Goal: Information Seeking & Learning: Learn about a topic

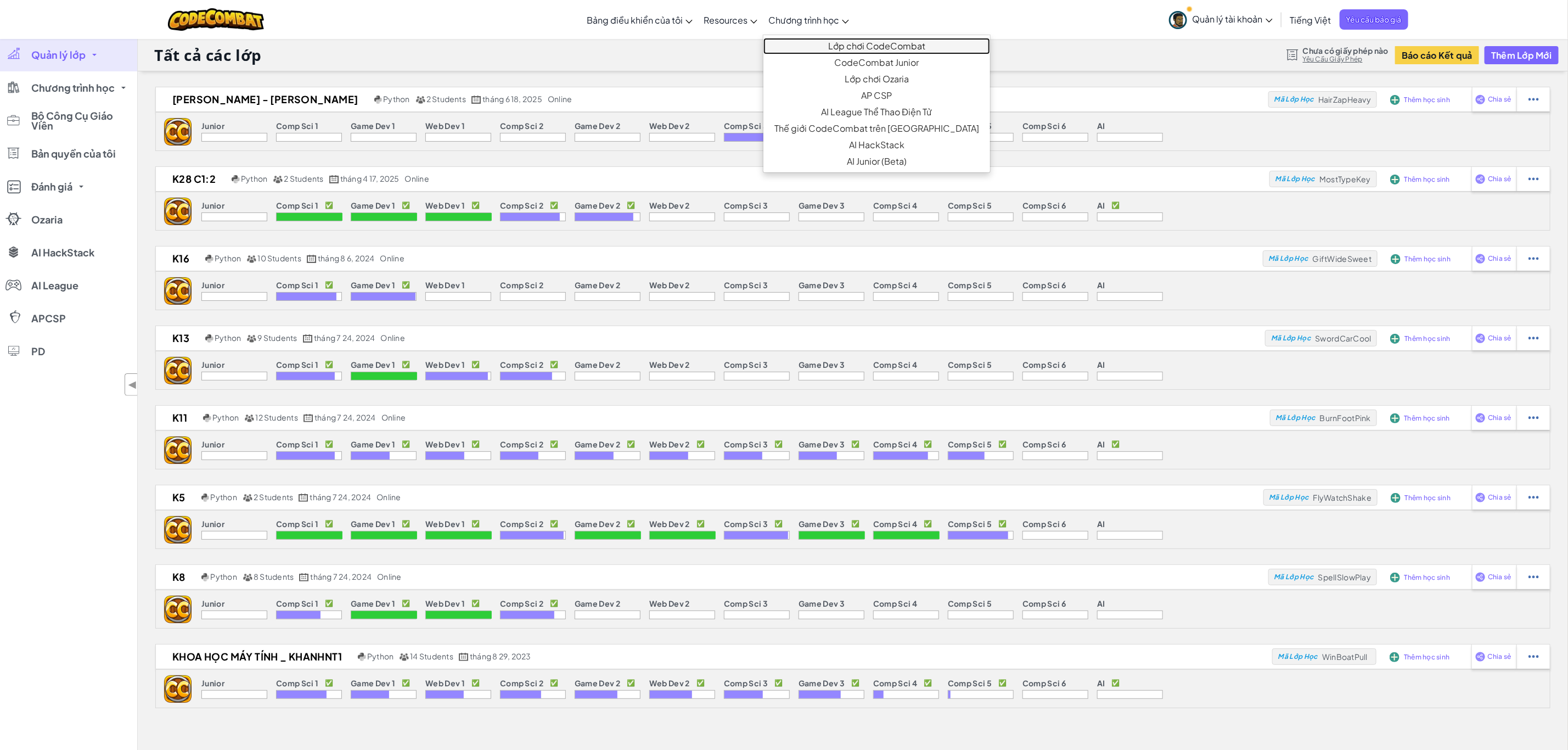
click at [820, 47] on link "Lớp chơi CodeCombat" at bounding box center [877, 46] width 226 height 16
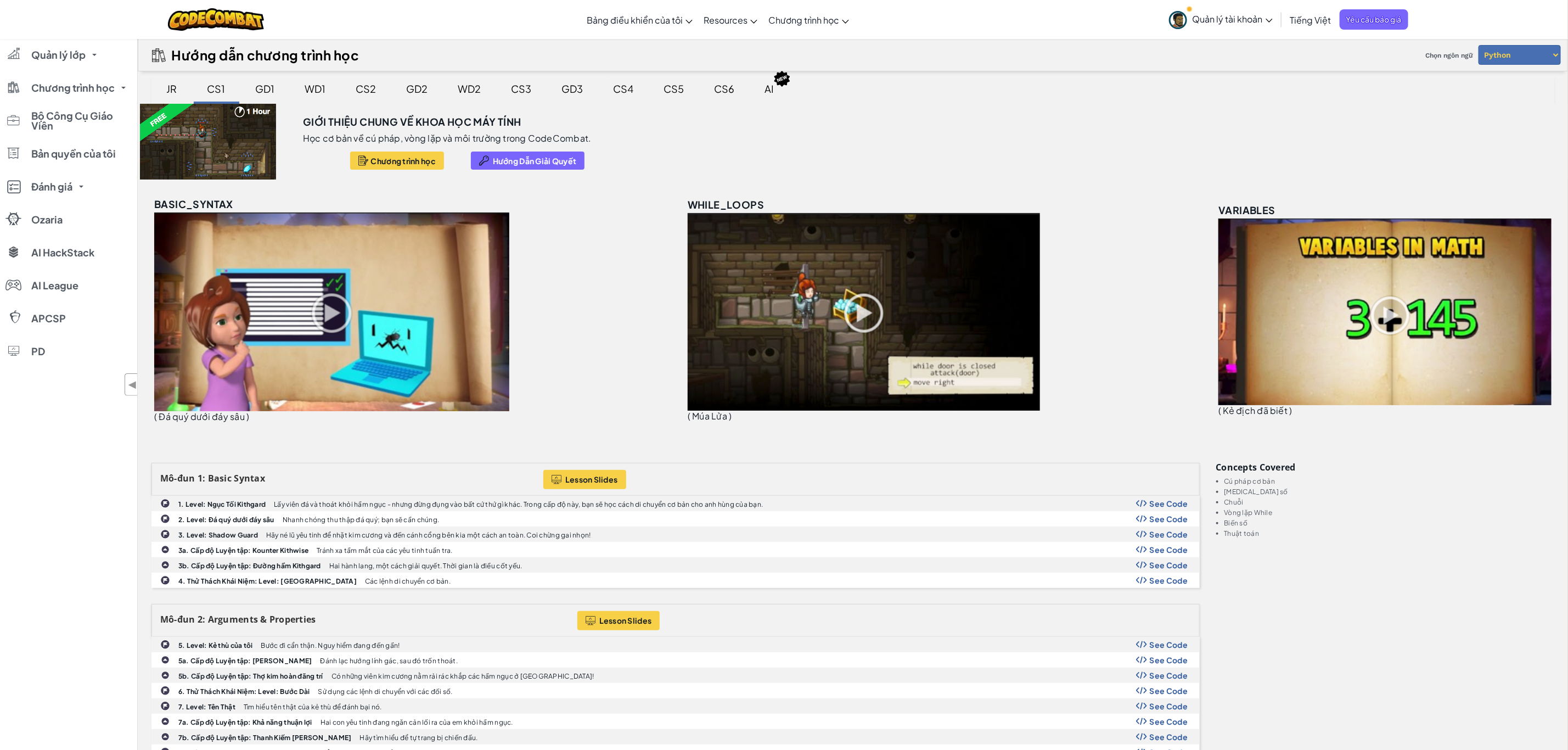
click at [621, 89] on div "CS4" at bounding box center [623, 88] width 42 height 26
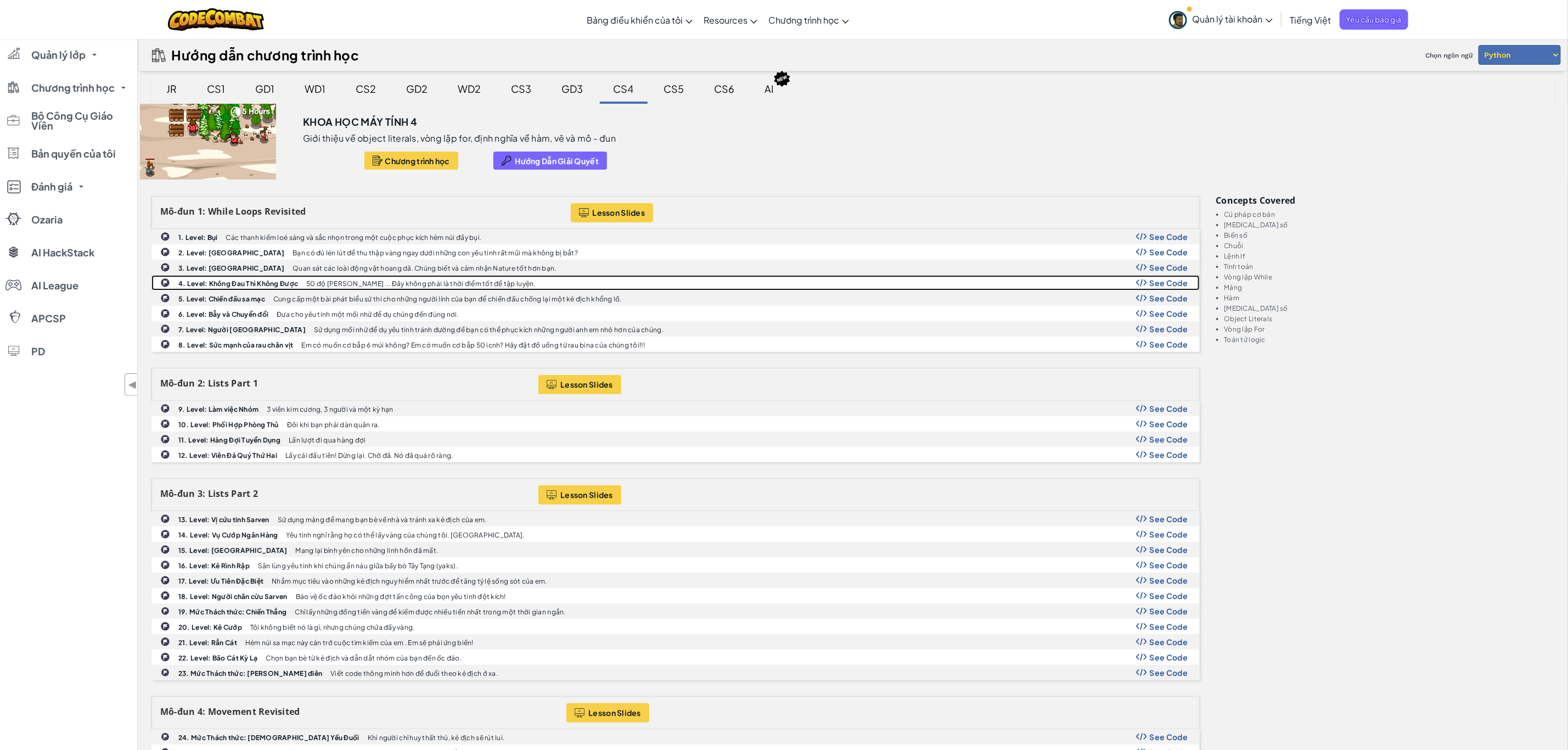
click at [262, 287] on b "4. Level: Không Đau Thì Không Được" at bounding box center [238, 284] width 120 height 9
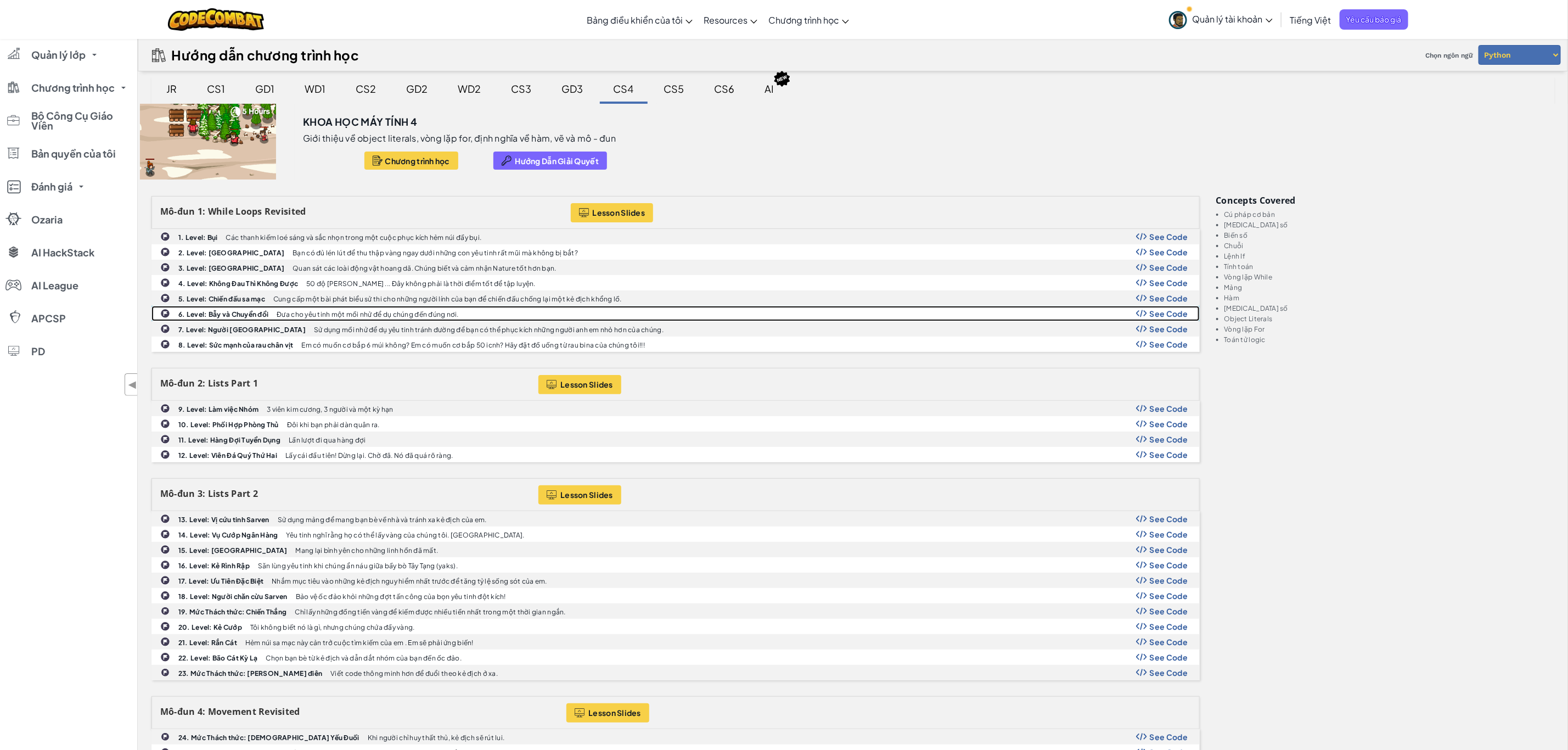
click at [257, 316] on b "6. Level: Bẫy và Chuyển đổi" at bounding box center [223, 314] width 90 height 9
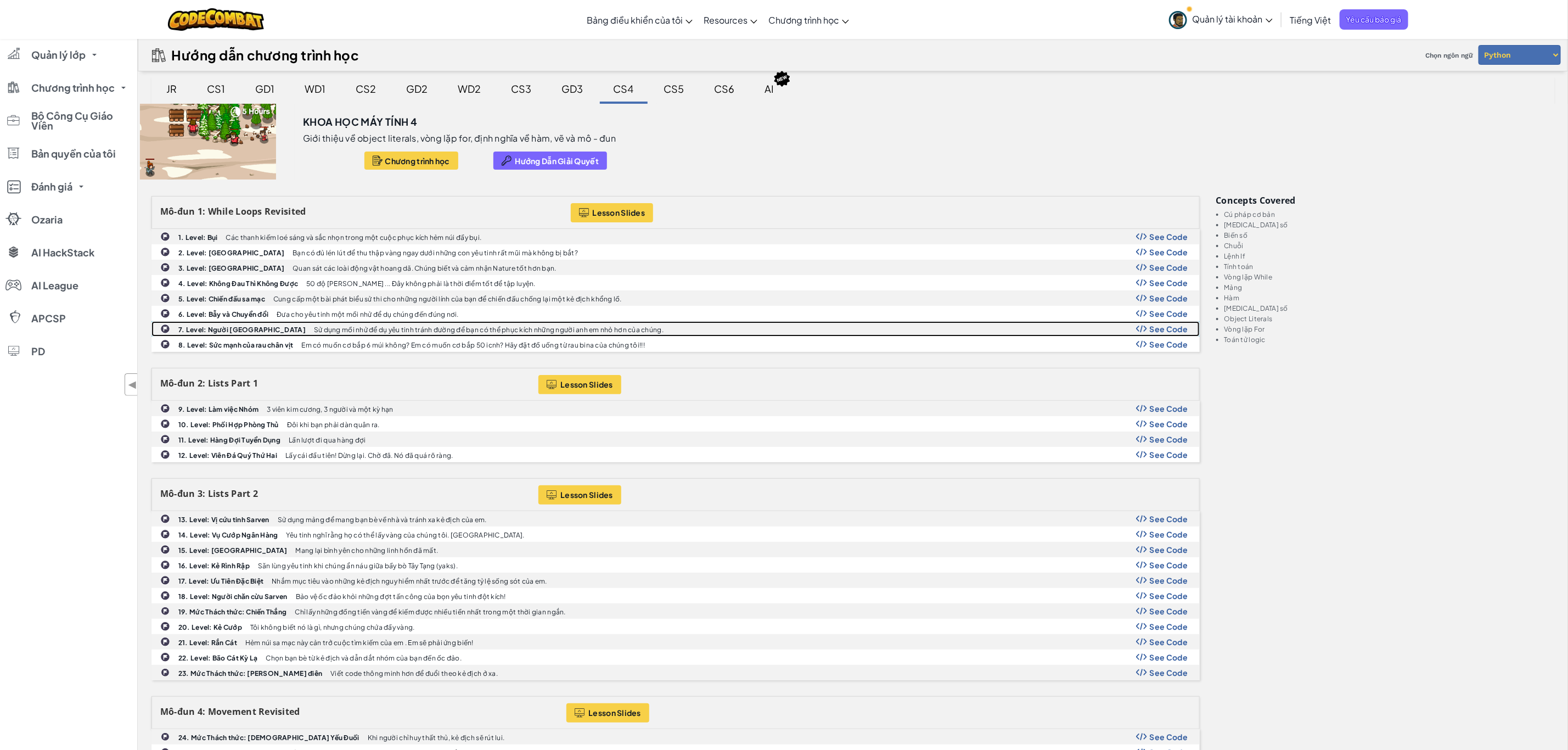
click at [231, 332] on b "7. Level: Người [GEOGRAPHIC_DATA]" at bounding box center [242, 330] width 127 height 9
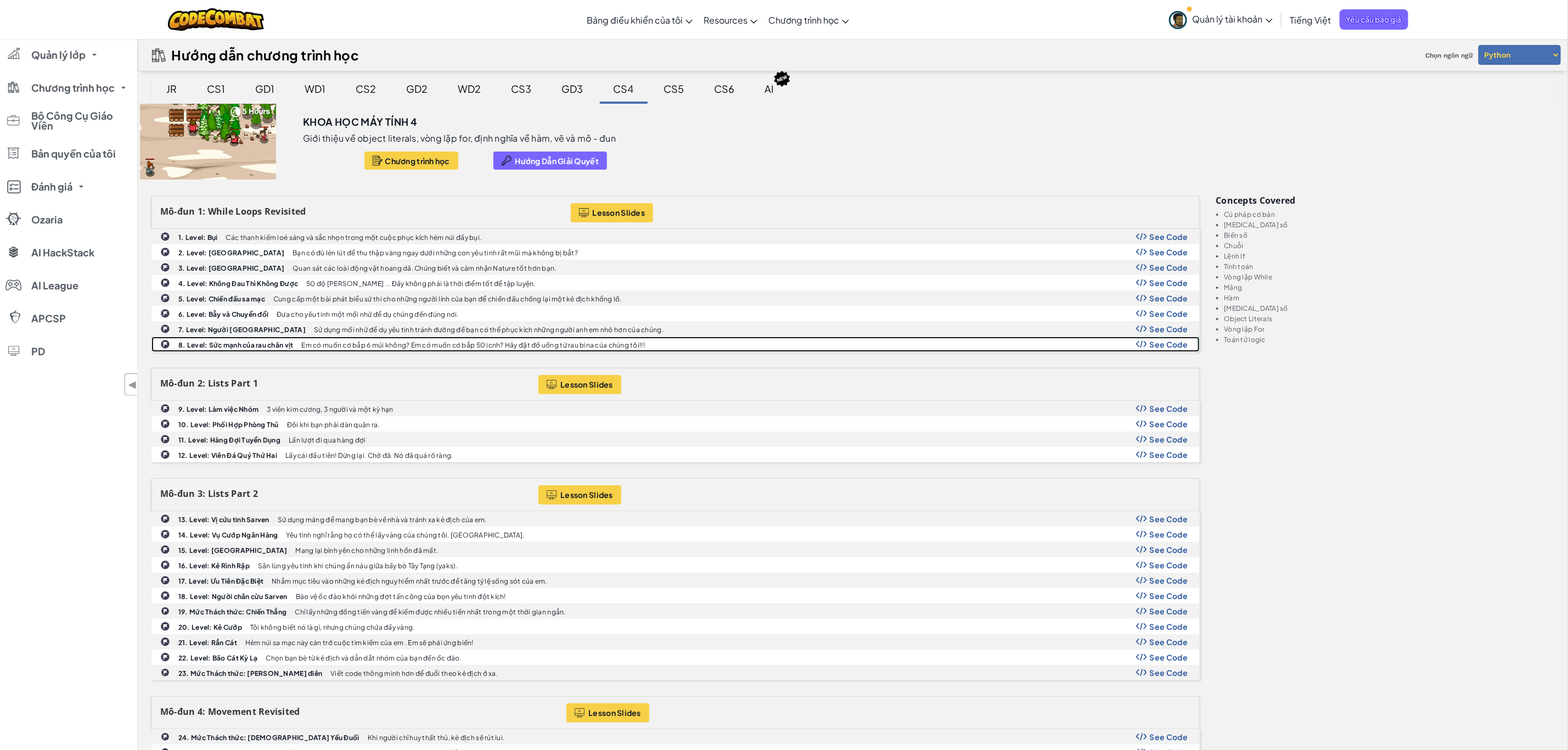
click at [215, 349] on b "8. Level: Sức mạnh của rau chân vịt" at bounding box center [236, 345] width 114 height 9
